Goal: Find specific page/section: Find specific page/section

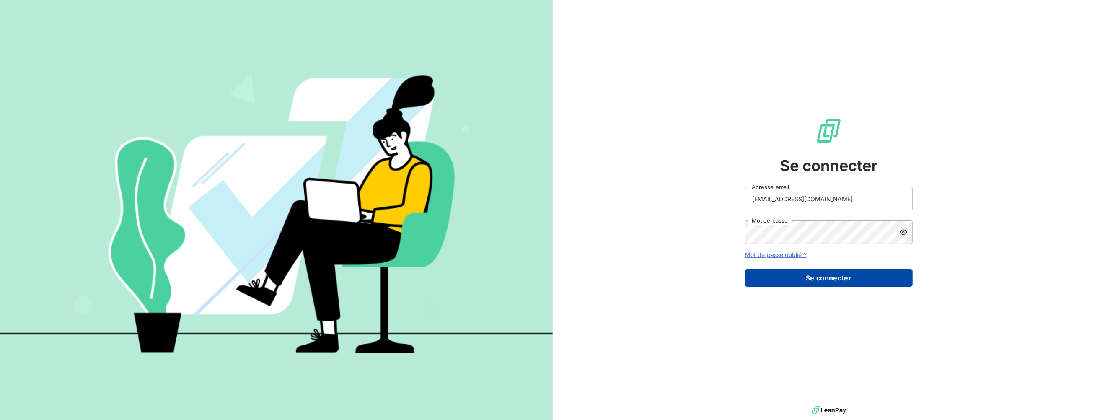
click at [791, 272] on button "Se connecter" at bounding box center [829, 278] width 168 height 18
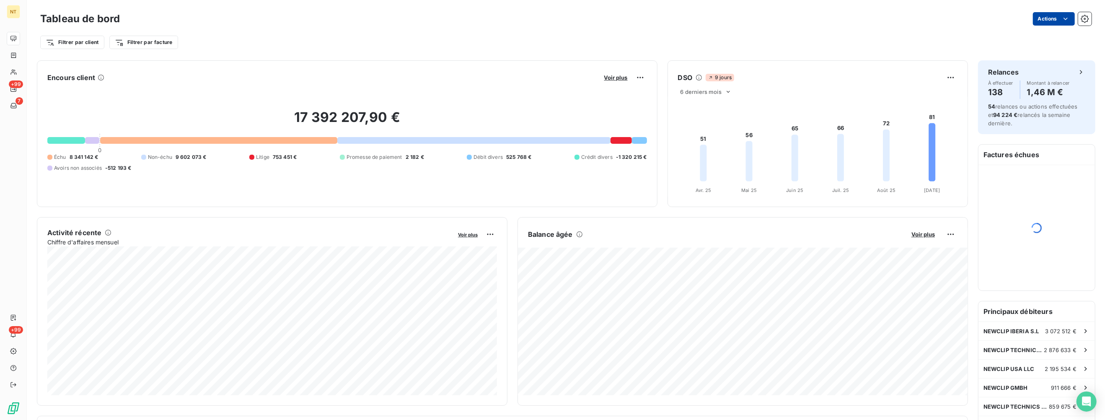
click at [1042, 18] on html "NT +99 7 +99 Tableau de bord Actions Filtrer par client Filtrer par facture Enc…" at bounding box center [552, 210] width 1105 height 420
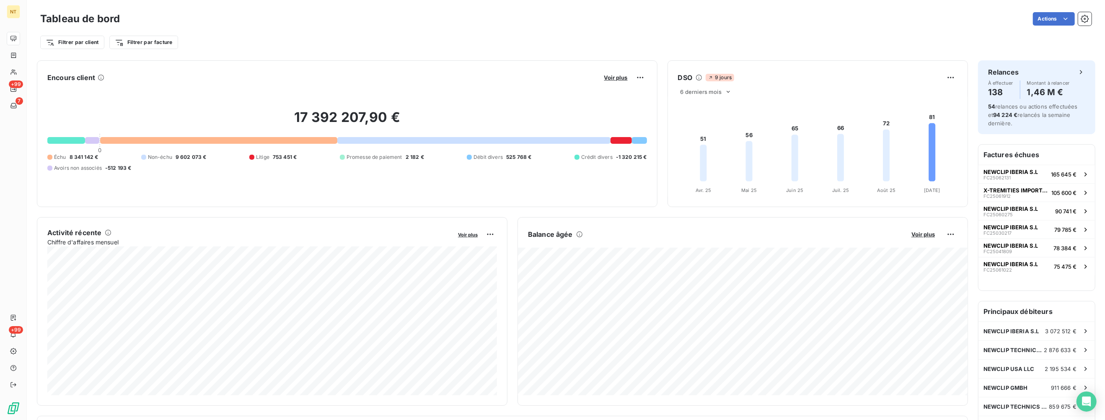
drag, startPoint x: 554, startPoint y: 56, endPoint x: 182, endPoint y: 38, distance: 372.4
click at [553, 56] on html "NT +99 7 +99 Tableau de bord Actions Filtrer par client Filtrer par facture Enc…" at bounding box center [552, 210] width 1105 height 420
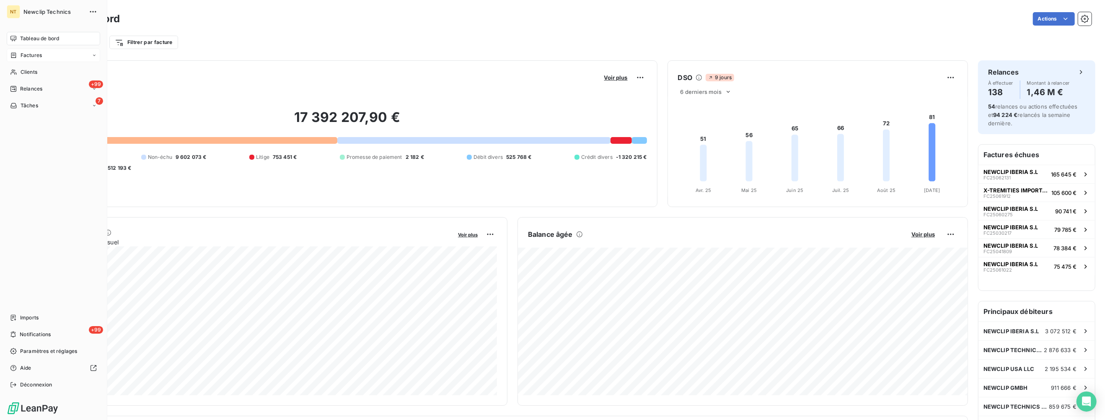
click at [21, 60] on div "Factures" at bounding box center [53, 55] width 93 height 13
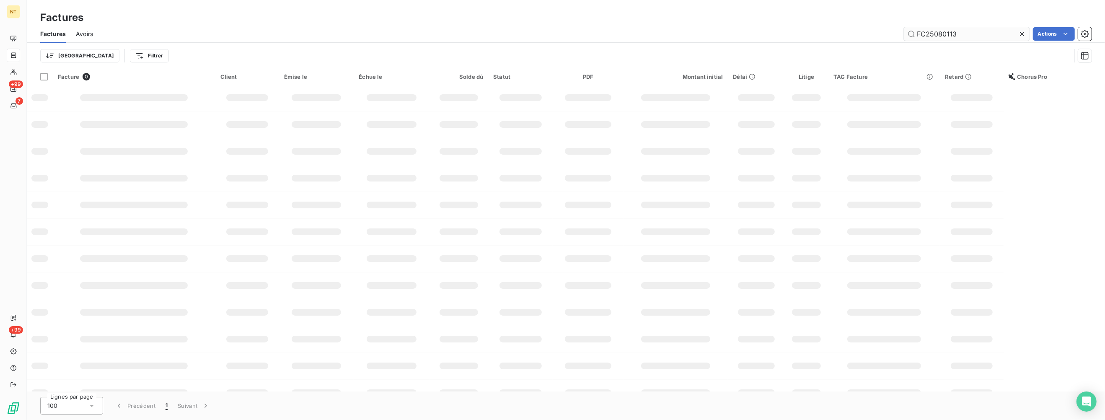
drag, startPoint x: 997, startPoint y: 33, endPoint x: 815, endPoint y: 41, distance: 181.5
click at [904, 41] on input "FC25080113" at bounding box center [967, 33] width 126 height 13
type input "FC25082351"
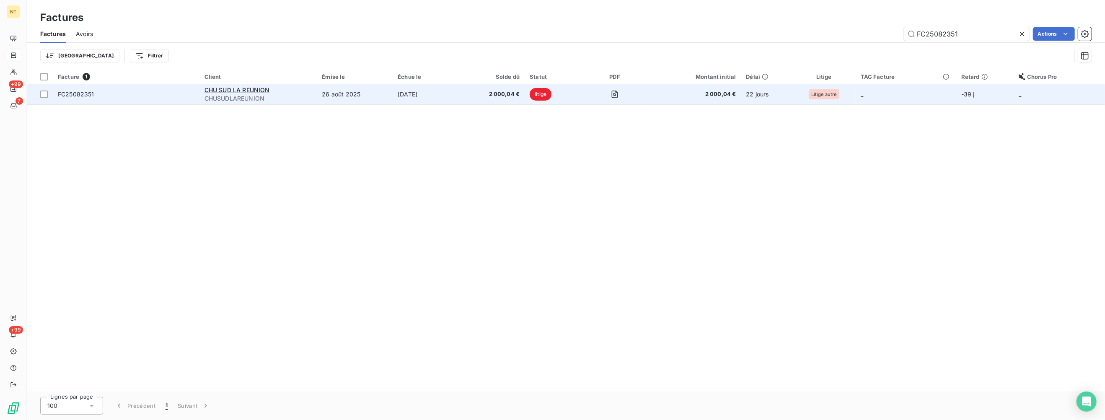
click at [512, 93] on span "2 000,04 €" at bounding box center [493, 94] width 54 height 8
